Goal: Task Accomplishment & Management: Manage account settings

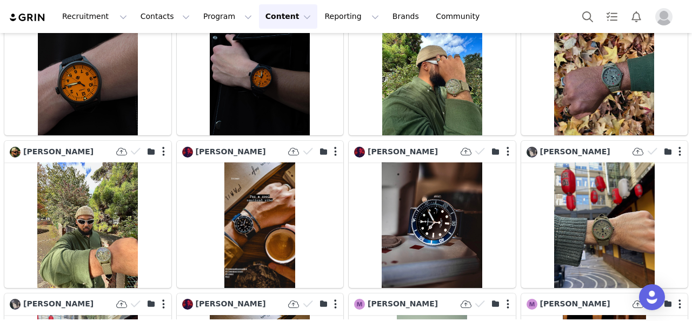
scroll to position [4694, 0]
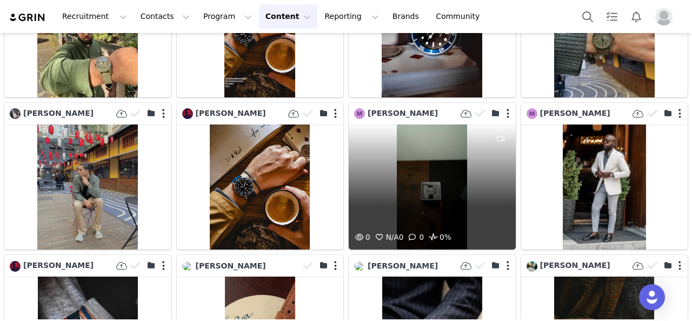
click at [427, 153] on div "0 N/A 0 0 0%" at bounding box center [432, 186] width 167 height 125
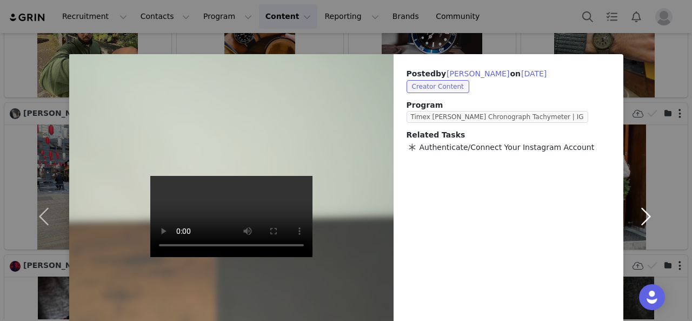
click at [644, 143] on button "button" at bounding box center [645, 216] width 45 height 324
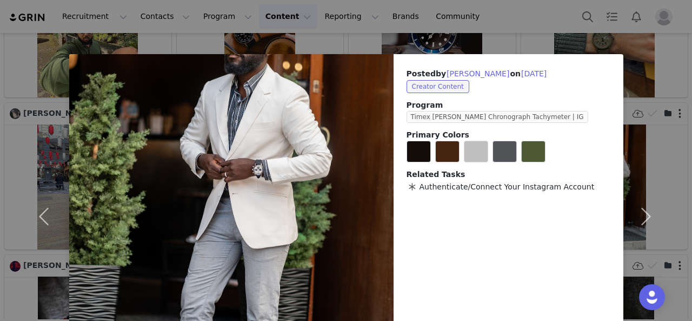
click at [420, 44] on div "Posted by [PERSON_NAME] on [DATE] Creator Content Program Timex [PERSON_NAME] C…" at bounding box center [346, 160] width 692 height 321
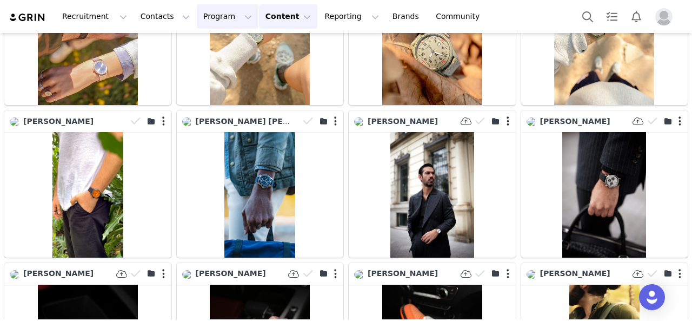
scroll to position [3396, 0]
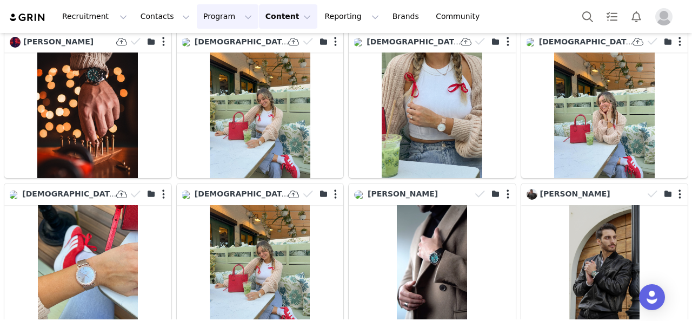
click at [211, 18] on button "Program Program" at bounding box center [228, 16] width 62 height 24
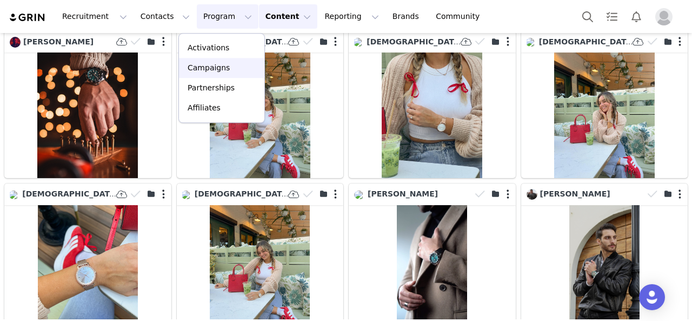
click at [216, 63] on p "Campaigns" at bounding box center [209, 67] width 42 height 11
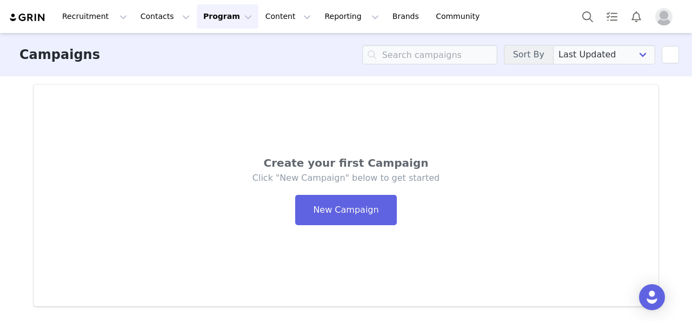
click at [225, 19] on button "Program Program" at bounding box center [228, 16] width 62 height 24
click at [220, 51] on p "Activations" at bounding box center [209, 47] width 42 height 11
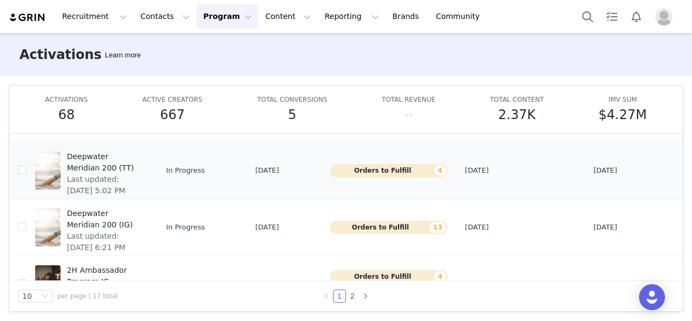
scroll to position [119, 0]
click at [101, 166] on span "Deepwater Meridian 200 (TT)" at bounding box center [105, 162] width 76 height 23
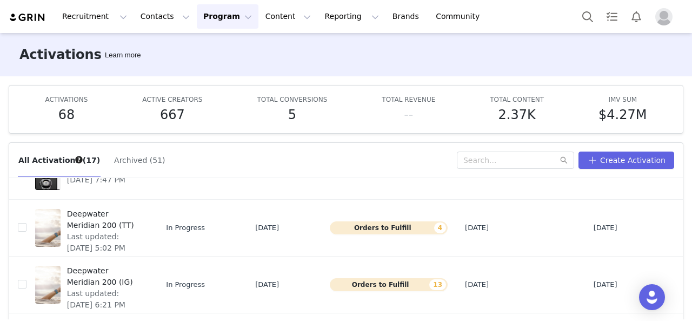
scroll to position [149, 0]
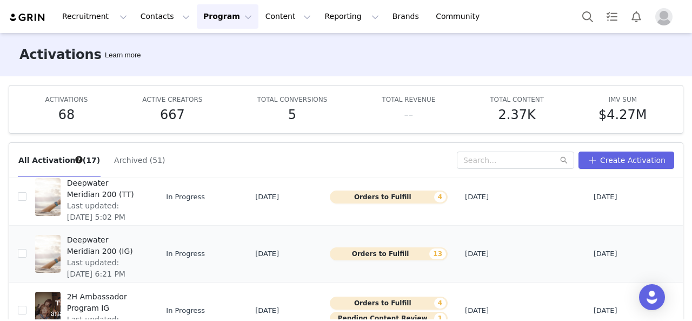
click at [87, 244] on span "Deepwater Meridian 200 (IG)" at bounding box center [105, 245] width 76 height 23
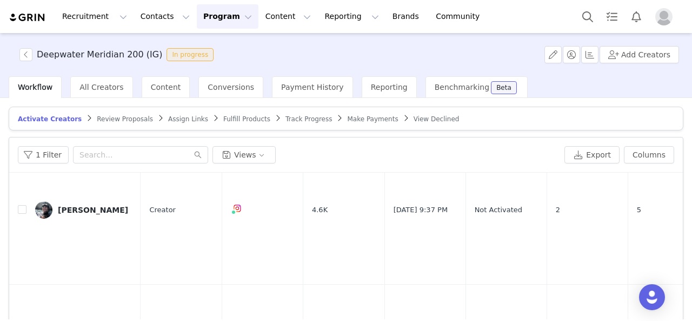
scroll to position [225, 0]
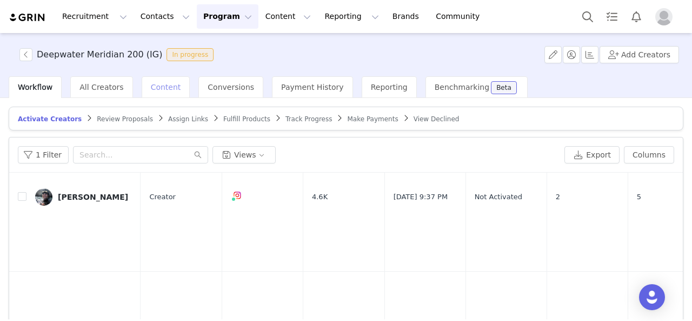
click at [154, 86] on span "Content" at bounding box center [166, 87] width 30 height 9
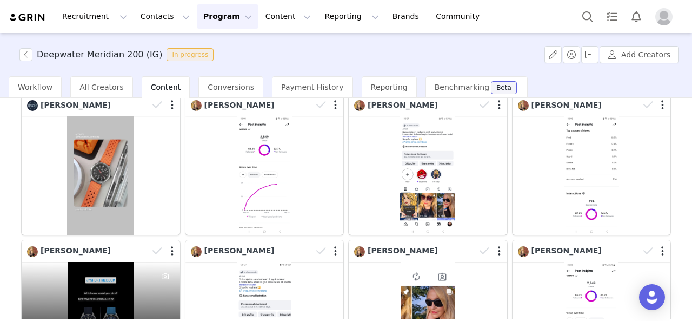
scroll to position [344, 0]
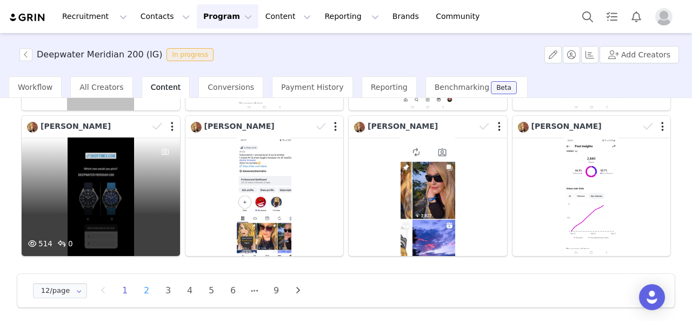
click at [147, 287] on li "2" at bounding box center [146, 290] width 16 height 15
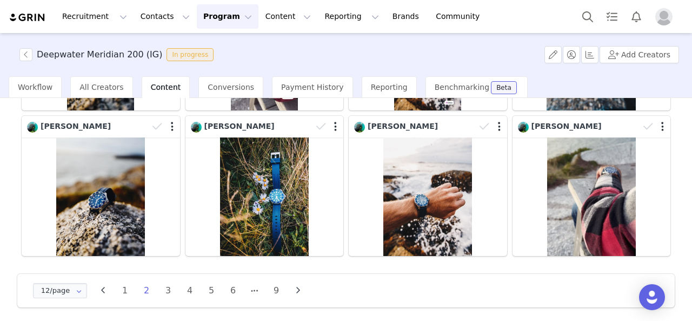
scroll to position [343, 0]
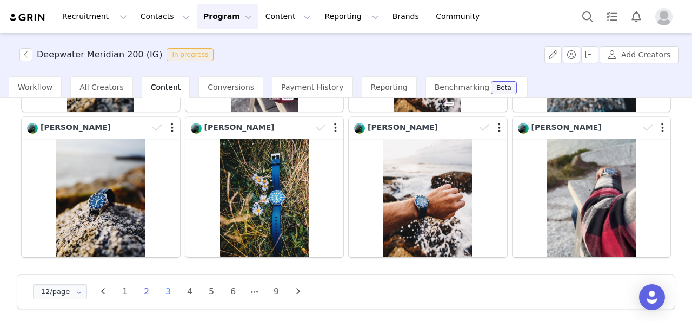
click at [168, 289] on li "3" at bounding box center [168, 291] width 16 height 15
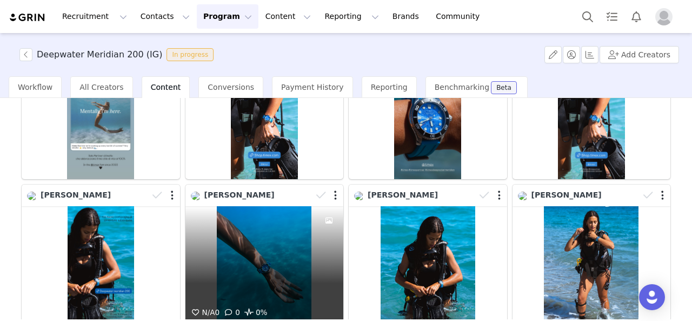
scroll to position [344, 0]
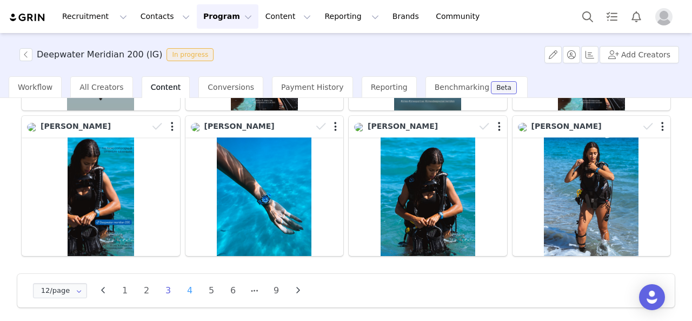
click at [189, 286] on li "4" at bounding box center [190, 290] width 16 height 15
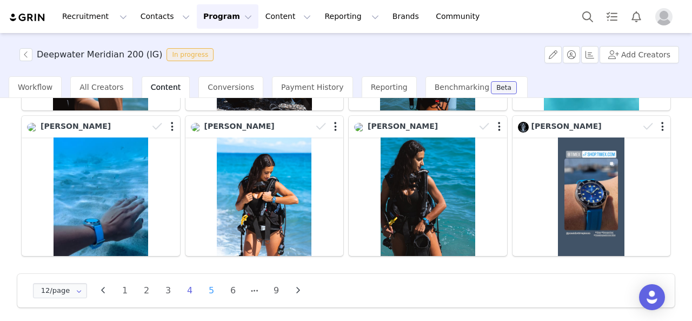
click at [214, 286] on li "5" at bounding box center [211, 290] width 16 height 15
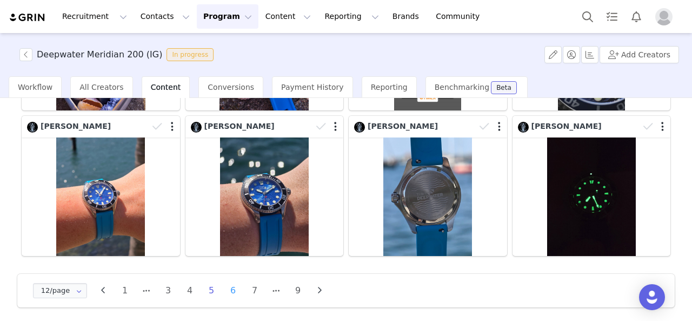
click at [235, 284] on li "6" at bounding box center [233, 290] width 16 height 15
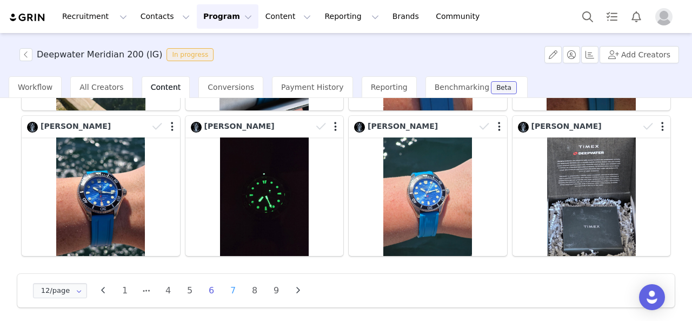
click at [234, 288] on li "7" at bounding box center [233, 290] width 16 height 15
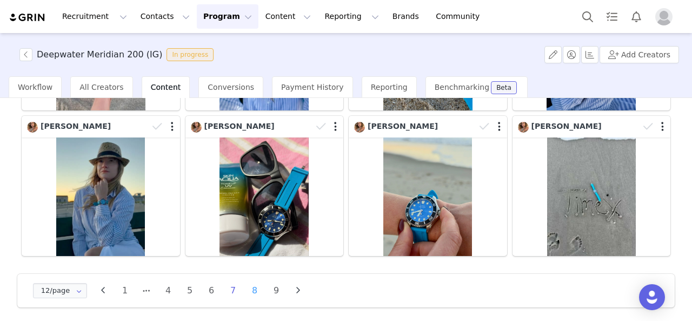
click at [254, 287] on li "8" at bounding box center [255, 290] width 16 height 15
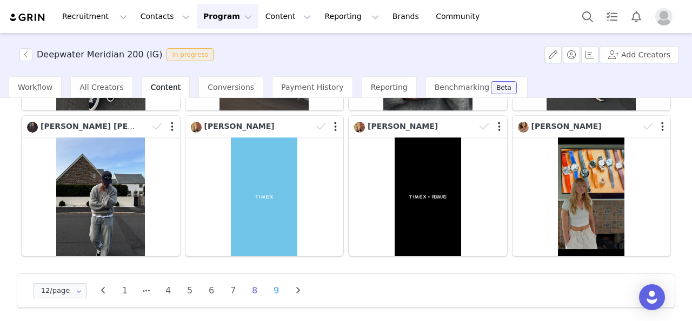
click at [275, 289] on li "9" at bounding box center [276, 290] width 16 height 15
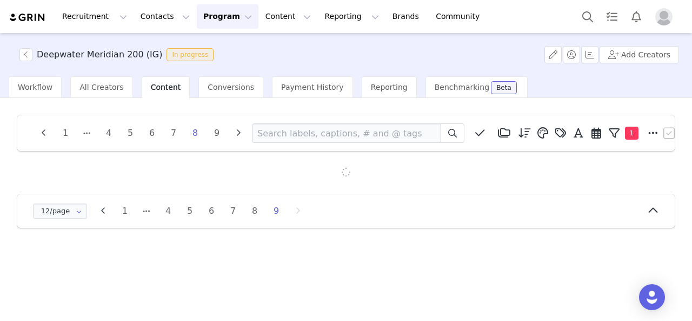
scroll to position [0, 0]
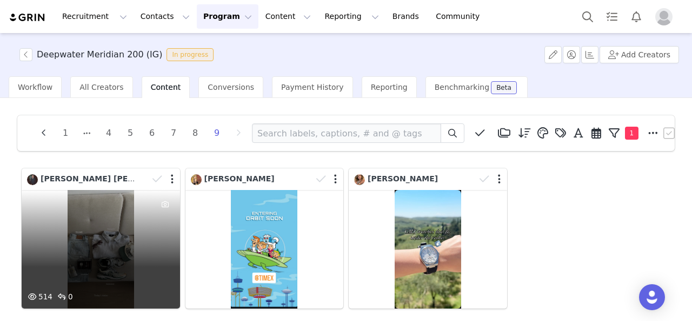
click at [114, 256] on div "514 0" at bounding box center [101, 249] width 158 height 118
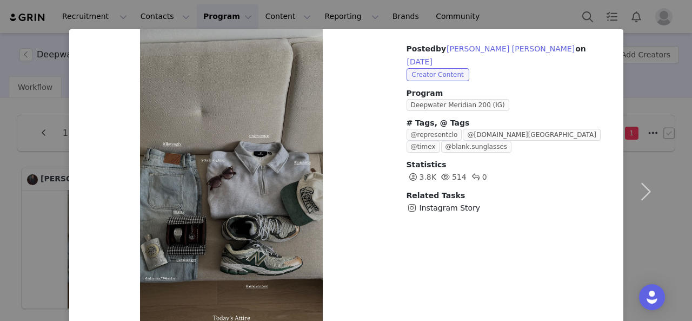
scroll to position [25, 0]
click at [639, 81] on button "button" at bounding box center [645, 191] width 45 height 324
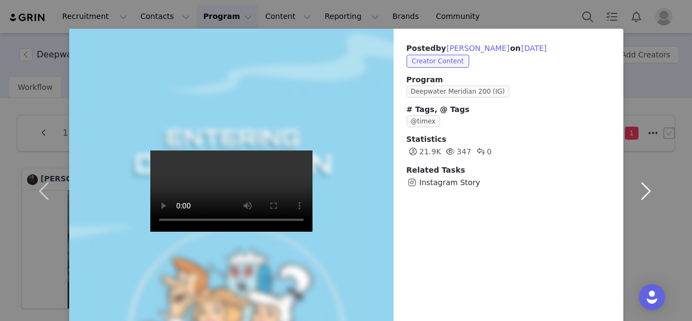
click at [649, 192] on button "button" at bounding box center [645, 191] width 45 height 324
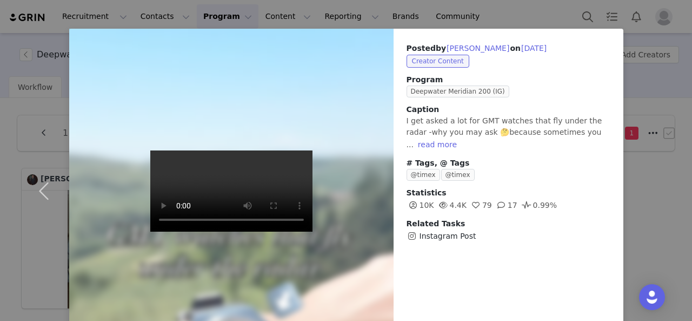
click at [629, 87] on div "Posted by [PERSON_NAME] on [DATE] Creator Content Program Deepwater Meridian 20…" at bounding box center [346, 160] width 692 height 321
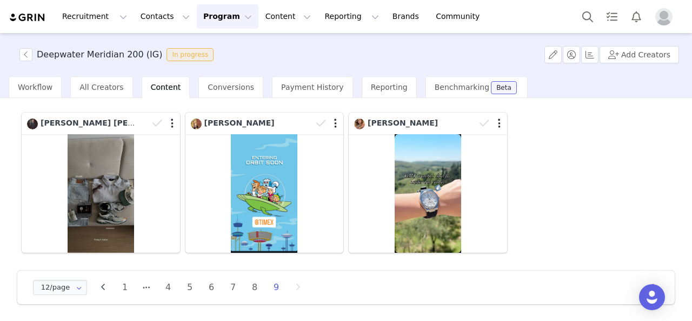
scroll to position [0, 0]
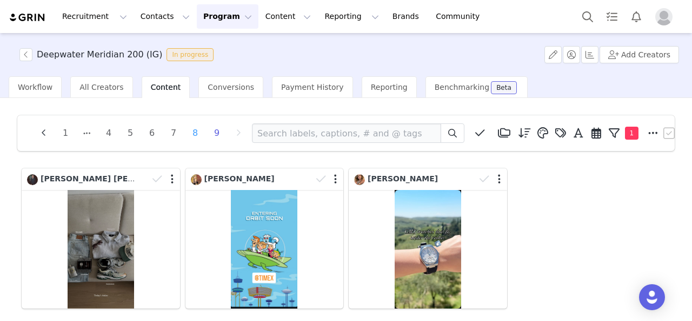
click at [198, 137] on li "8" at bounding box center [195, 132] width 16 height 15
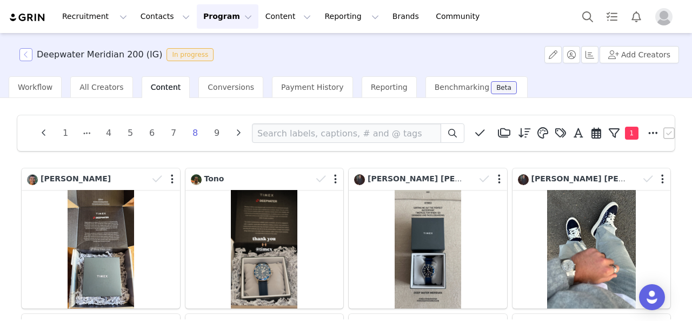
click at [26, 56] on button "button" at bounding box center [25, 54] width 13 height 13
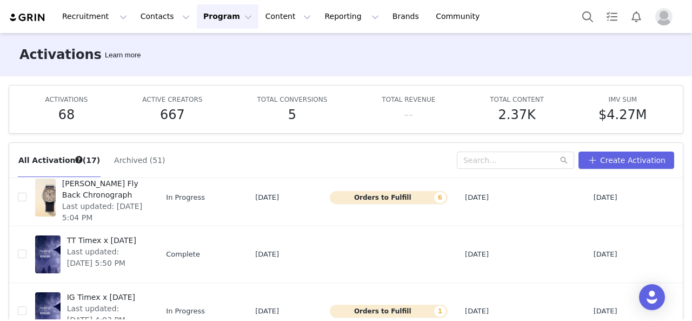
scroll to position [56, 0]
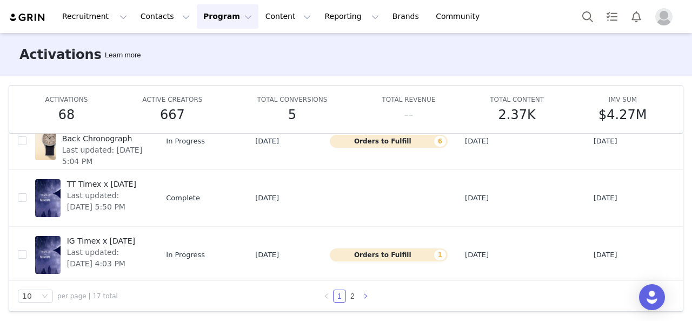
click at [362, 296] on icon "icon: right" at bounding box center [365, 295] width 6 height 6
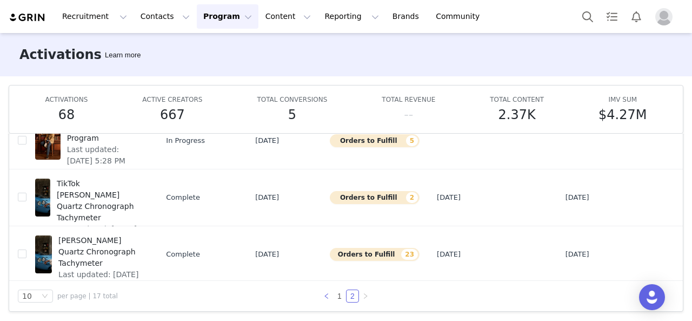
click at [325, 296] on link at bounding box center [326, 295] width 13 height 13
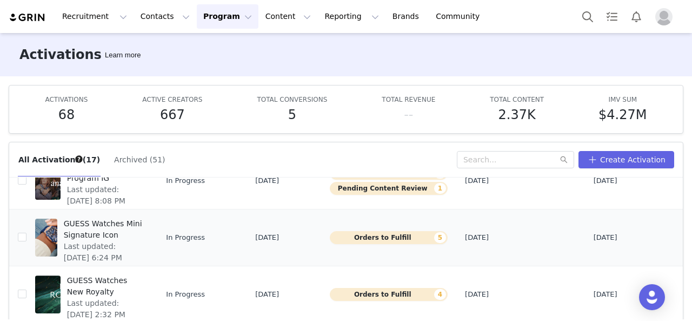
scroll to position [245, 0]
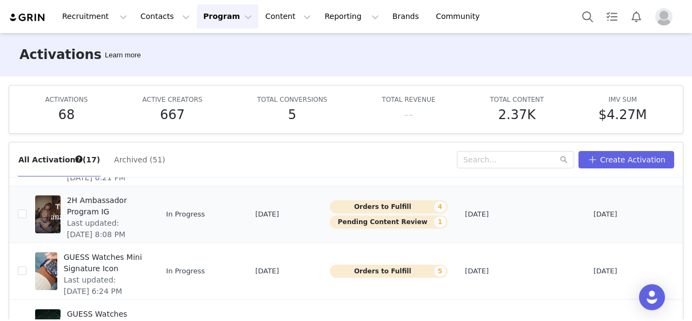
click at [107, 207] on span "2H Ambassador Program IG" at bounding box center [105, 206] width 76 height 23
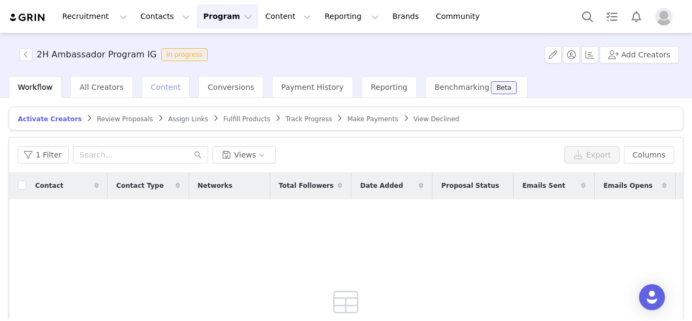
click at [153, 83] on span "Content" at bounding box center [166, 87] width 30 height 9
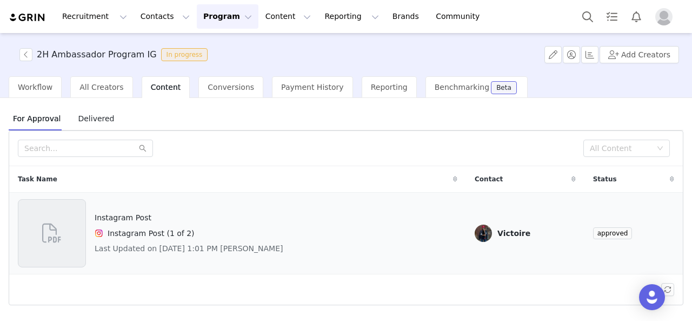
click at [287, 224] on div "Instagram Post Instagram Post (1 of 2) Last Updated on [DATE] 1:01 PM [PERSON_N…" at bounding box center [238, 233] width 440 height 68
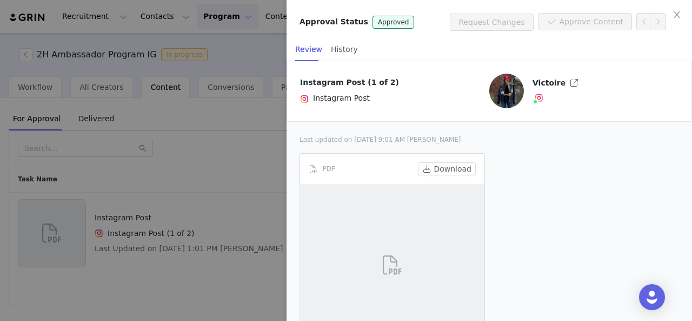
scroll to position [70, 0]
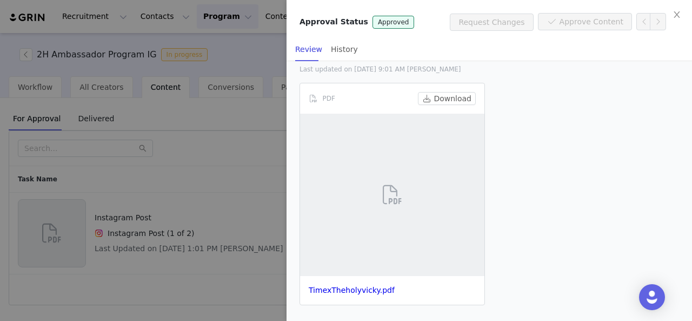
click at [265, 54] on div at bounding box center [346, 160] width 692 height 321
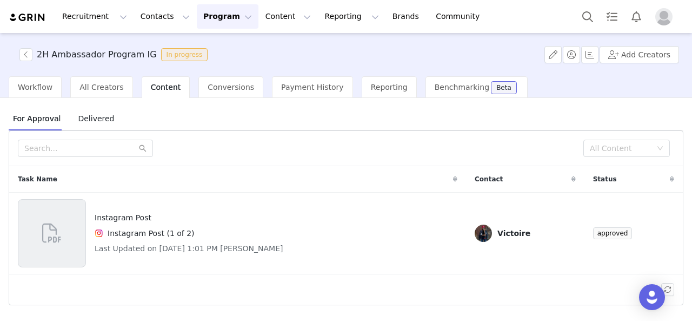
click at [39, 18] on img at bounding box center [28, 17] width 38 height 10
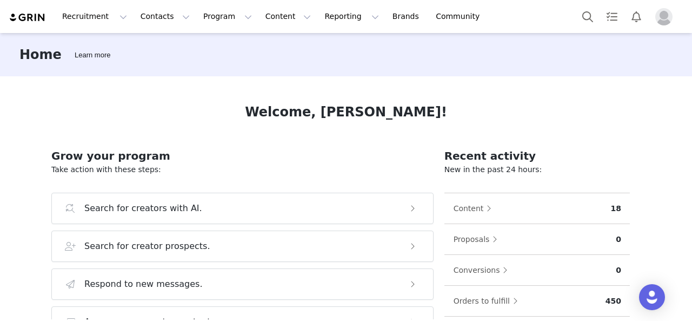
click at [600, 16] on div at bounding box center [630, 16] width 108 height 24
click at [589, 17] on button "Search" at bounding box center [588, 16] width 24 height 24
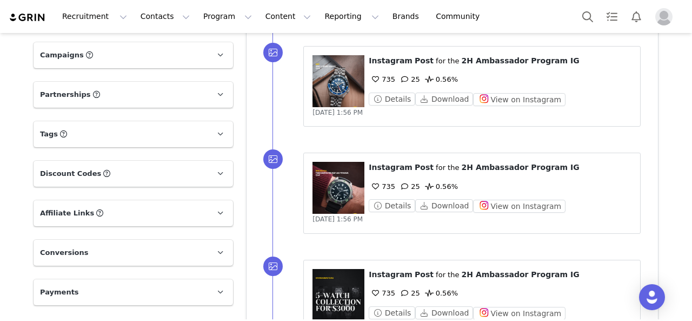
scroll to position [879, 0]
click at [335, 190] on figure at bounding box center [339, 188] width 52 height 52
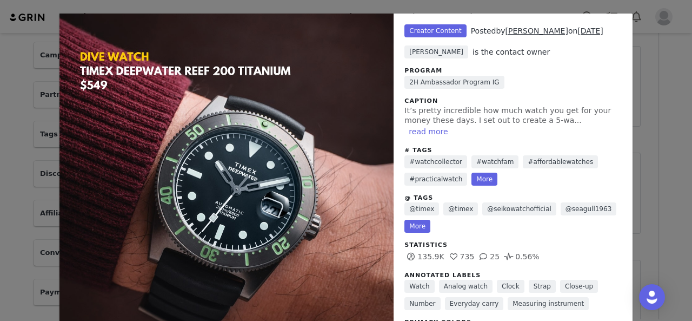
click at [634, 95] on div "Unlabeled Creator Content Posted by Eric Zhang on Sep 27, 2025 Kelly OMalley is…" at bounding box center [346, 160] width 692 height 321
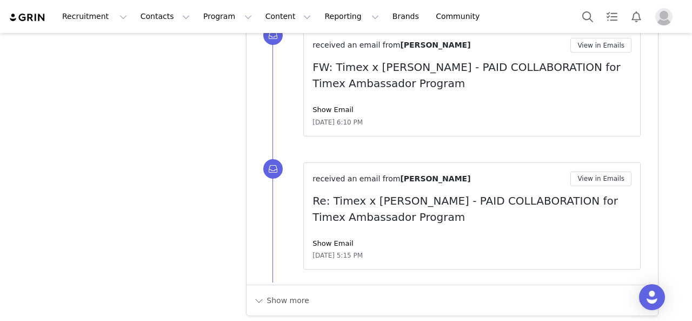
scroll to position [1216, 0]
click at [297, 302] on button "Show more" at bounding box center [281, 300] width 57 height 17
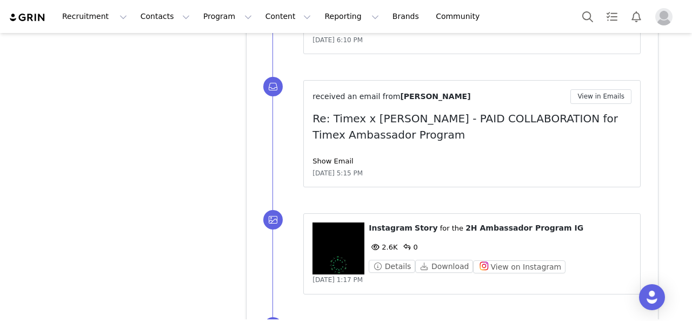
scroll to position [1352, 0]
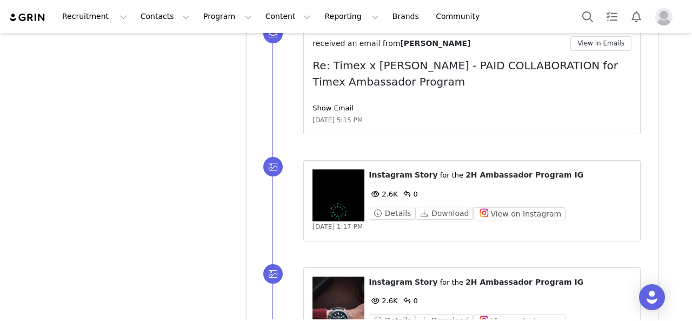
click at [343, 205] on figure at bounding box center [339, 195] width 52 height 52
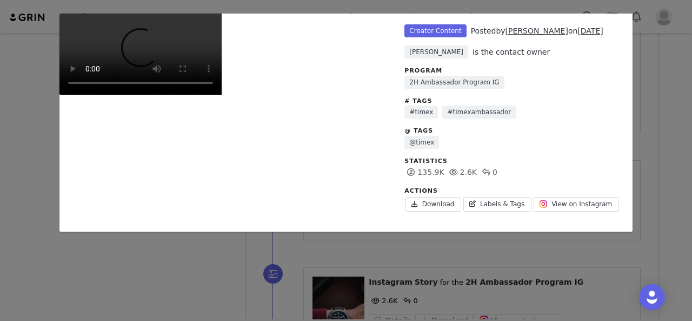
scroll to position [93, 0]
click at [188, 95] on video "Unlabeled" at bounding box center [140, 54] width 162 height 81
click at [662, 111] on div "Unlabeled Creator Content Posted by Eric Zhang on Sep 26, 2025 Kelly OMalley is…" at bounding box center [346, 160] width 692 height 321
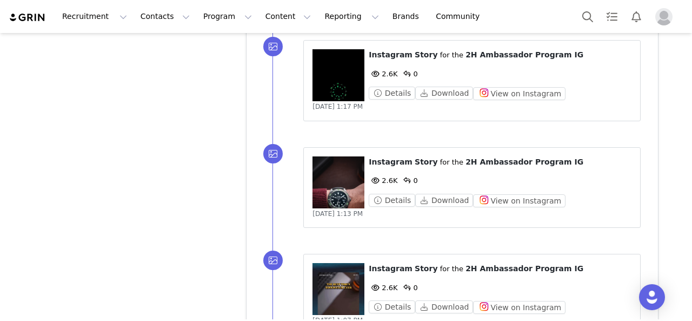
scroll to position [1523, 0]
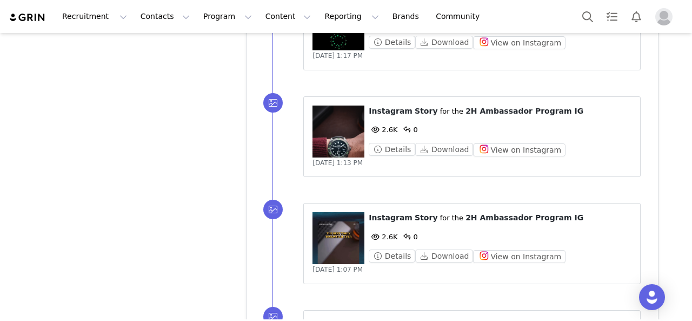
click at [342, 240] on figure at bounding box center [339, 238] width 52 height 52
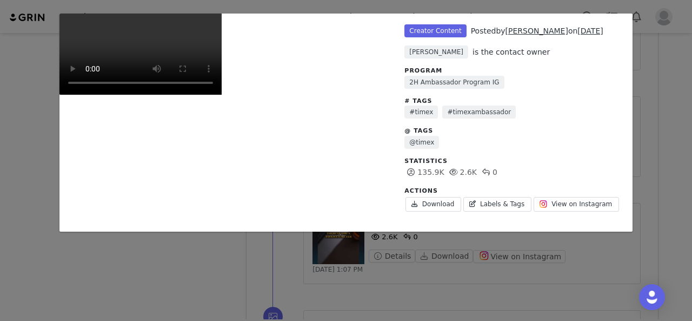
click at [222, 95] on video "Unlabeled" at bounding box center [140, 54] width 162 height 81
click at [655, 174] on div "Unlabeled Creator Content Posted by Eric Zhang on Sep 26, 2025 Kelly OMalley is…" at bounding box center [346, 160] width 692 height 321
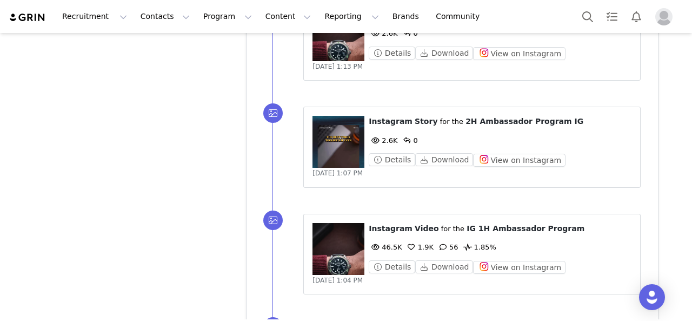
scroll to position [1662, 0]
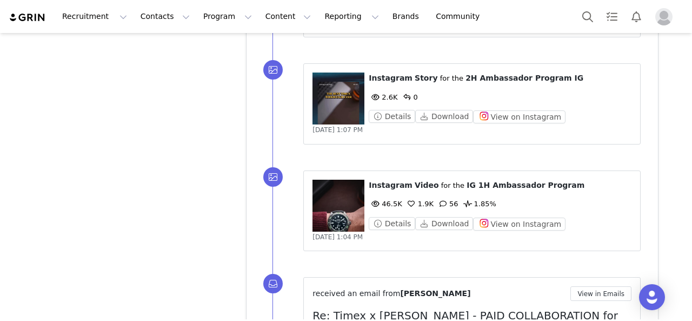
click at [339, 207] on figure at bounding box center [339, 206] width 52 height 52
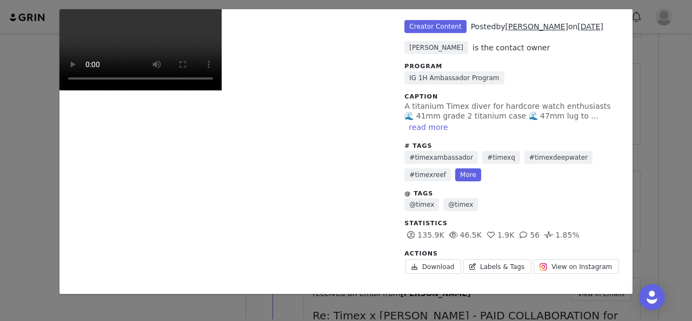
scroll to position [79, 0]
click at [416, 259] on link "Download" at bounding box center [433, 266] width 56 height 15
